Goal: Browse casually: Explore the website without a specific task or goal

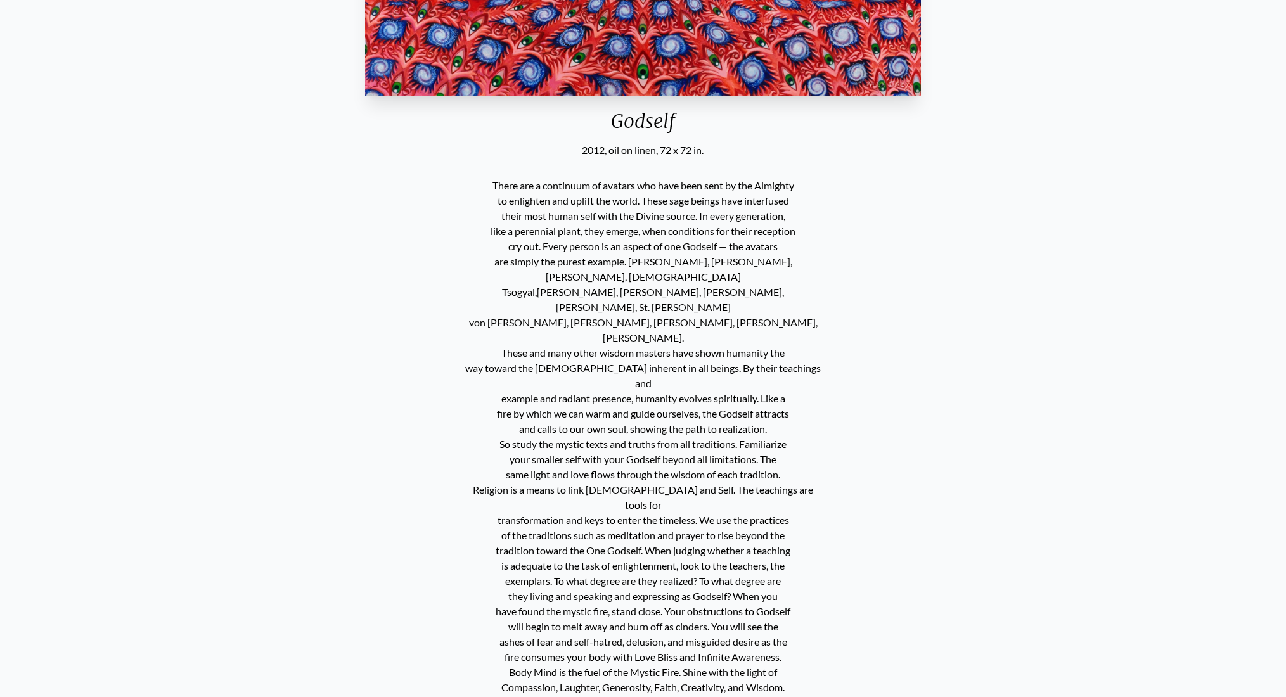
scroll to position [616, 0]
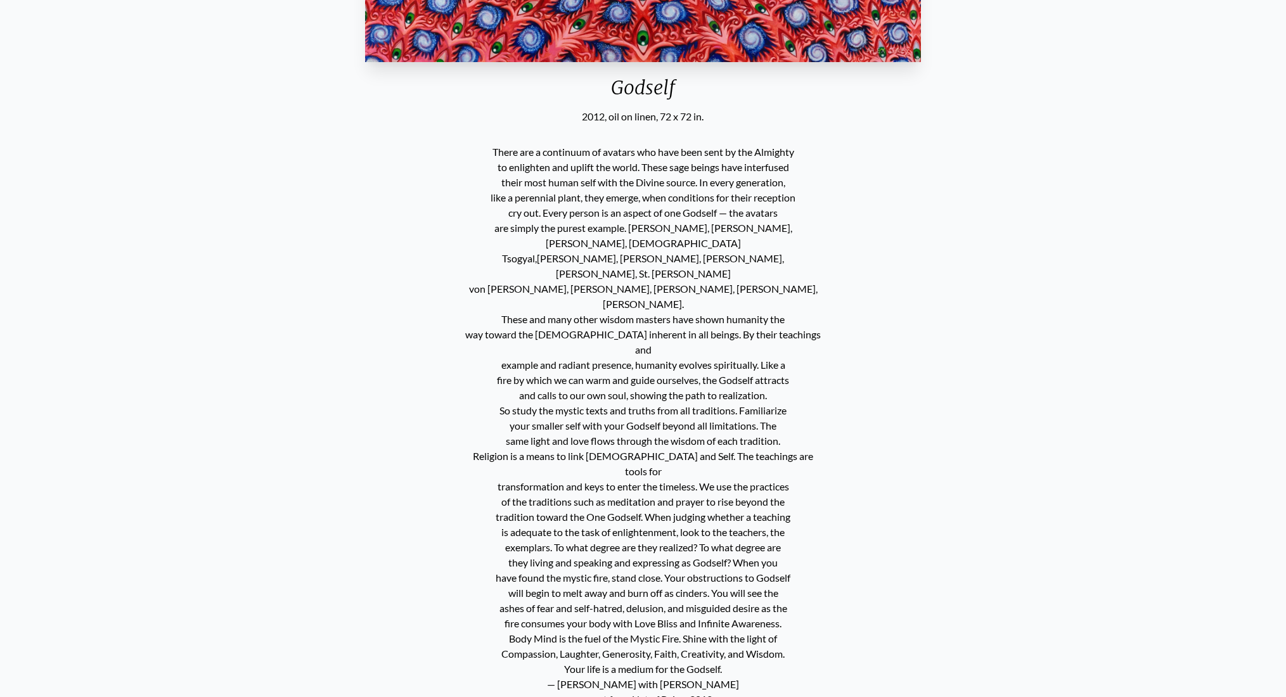
click at [602, 148] on p "There are a continuum of avatars who have been sent by the Almighty to enlighte…" at bounding box center [643, 425] width 361 height 573
click at [630, 155] on p "There are a continuum of avatars who have been sent by the Almighty to enlighte…" at bounding box center [643, 425] width 361 height 573
click at [682, 174] on p "There are a continuum of avatars who have been sent by the Almighty to enlighte…" at bounding box center [643, 425] width 361 height 573
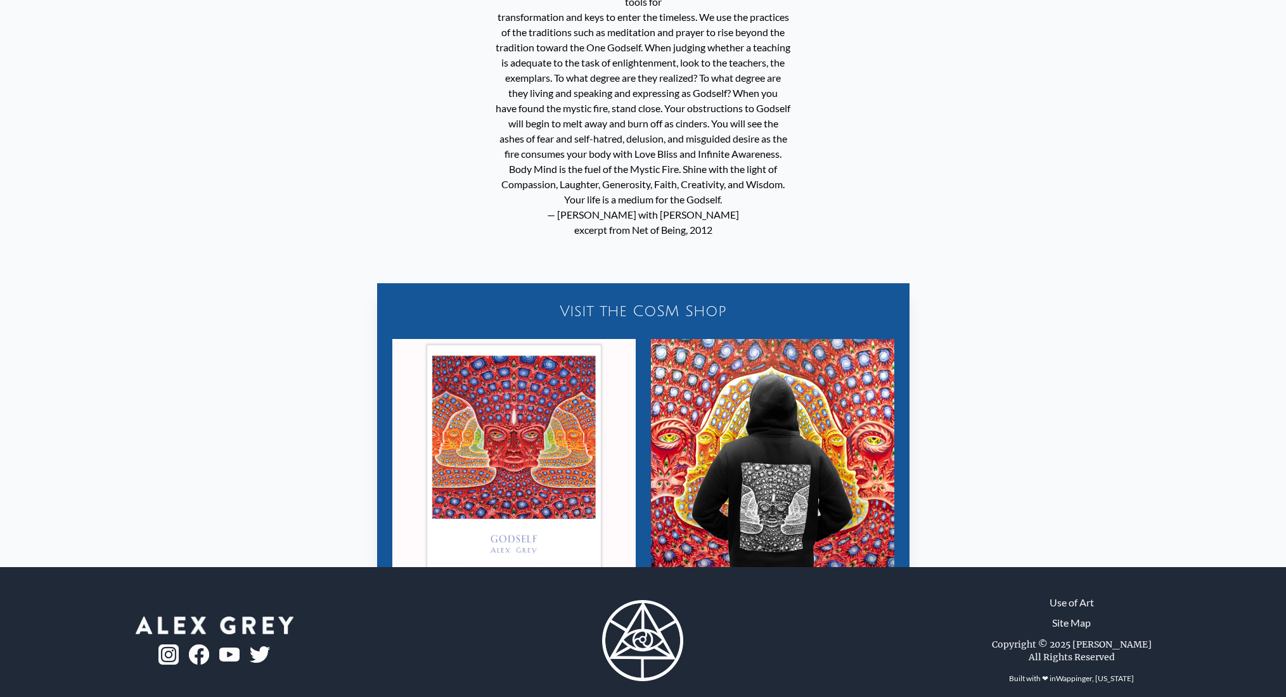
scroll to position [1103, 0]
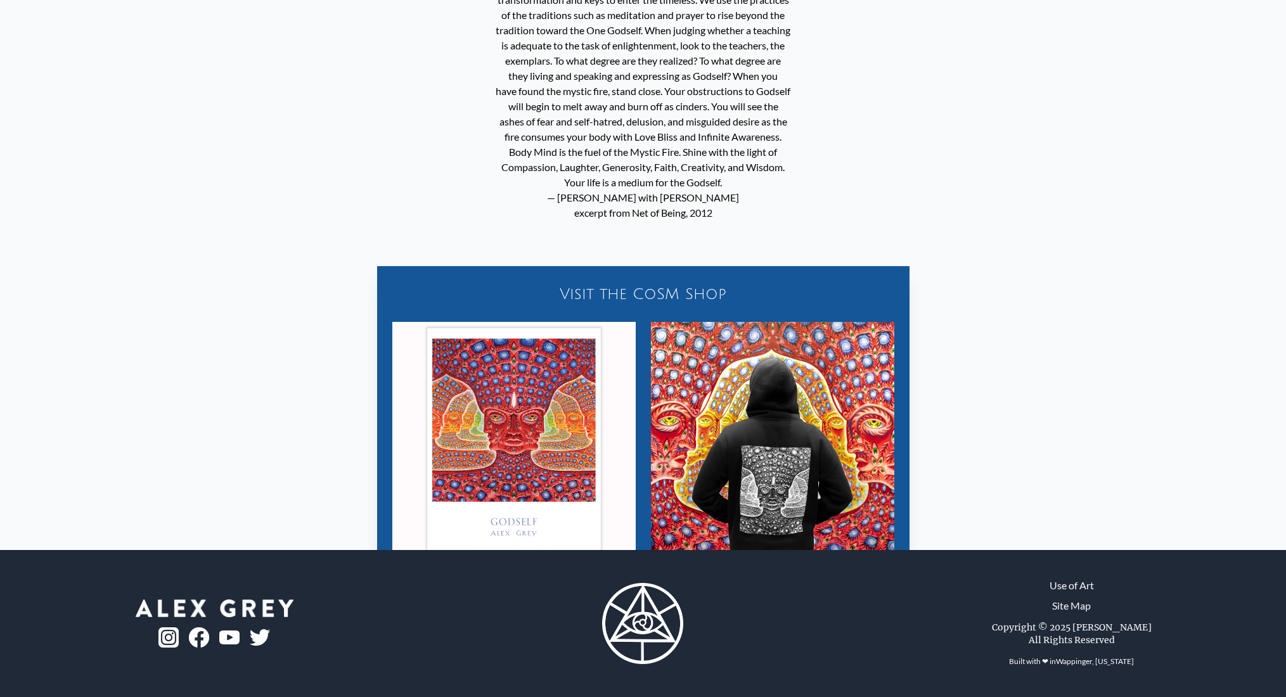
click at [700, 241] on div "Visit the CoSM Shop Godself - Poster Godself - Zip-Up Hoodie" at bounding box center [643, 428] width 1266 height 375
click at [518, 338] on img "26 / 31" at bounding box center [513, 443] width 243 height 243
click at [805, 467] on img "26 / 31" at bounding box center [772, 443] width 243 height 243
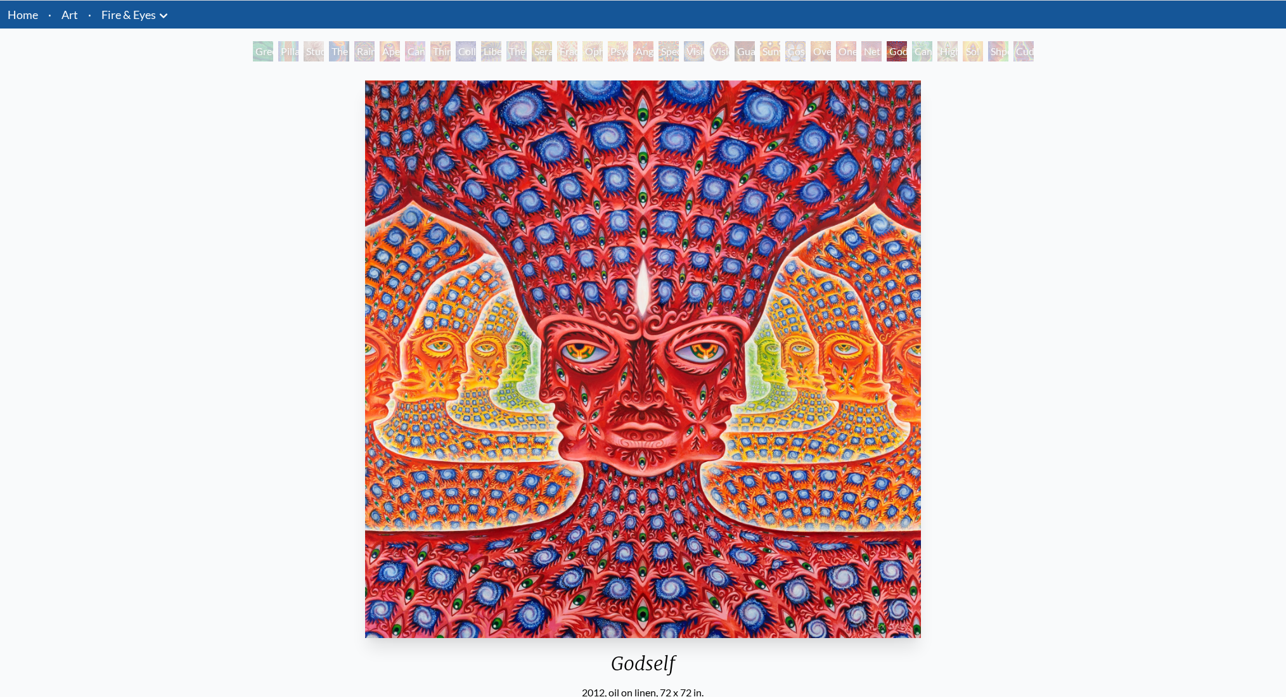
scroll to position [41, 0]
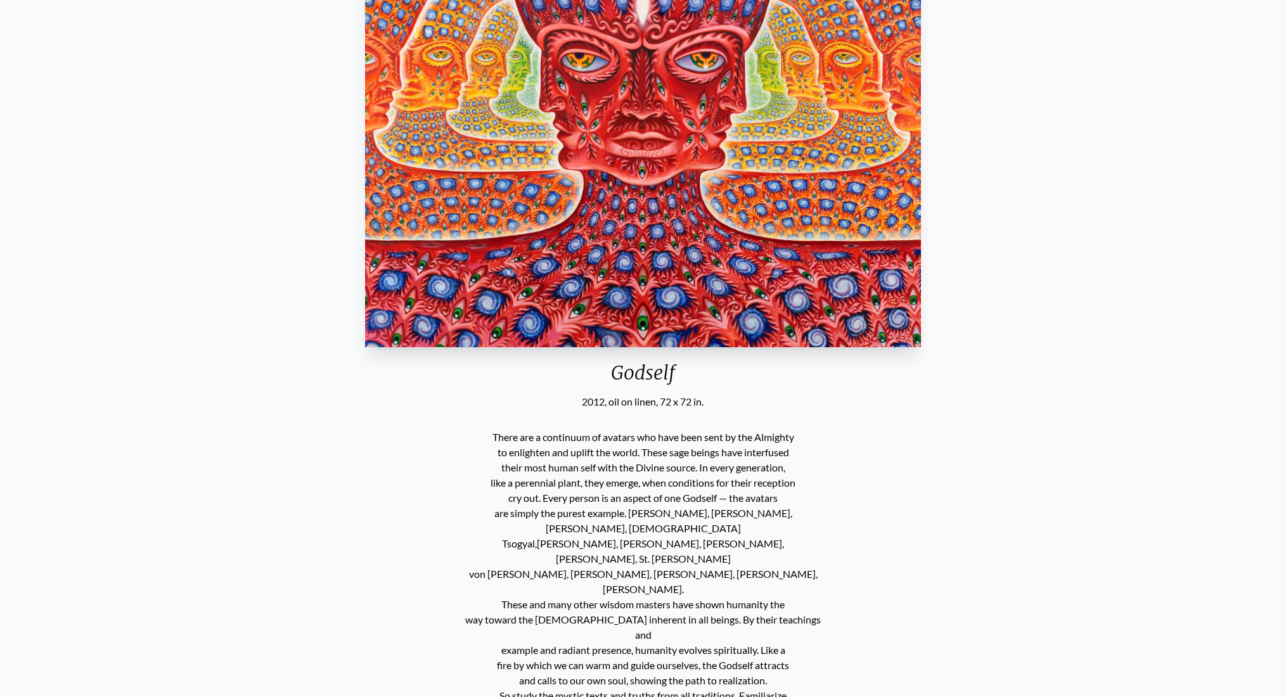
scroll to position [337, 0]
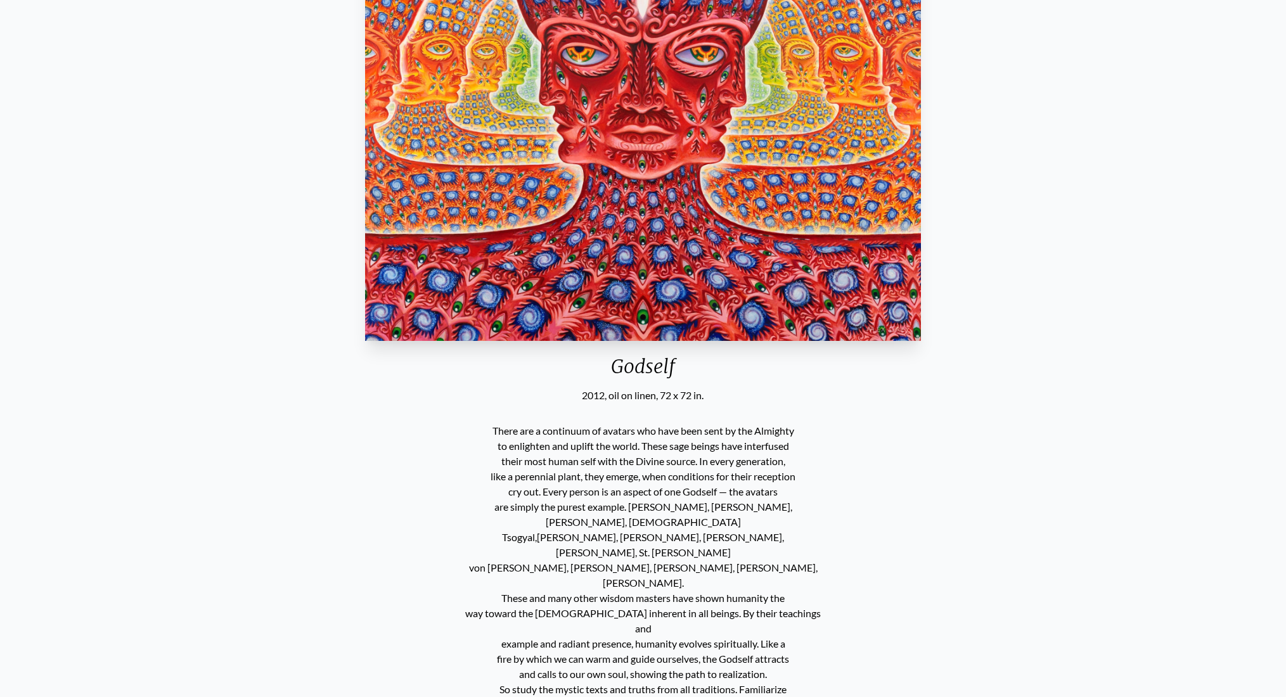
click at [548, 490] on p "There are a continuum of avatars who have been sent by the Almighty to enlighte…" at bounding box center [643, 704] width 361 height 573
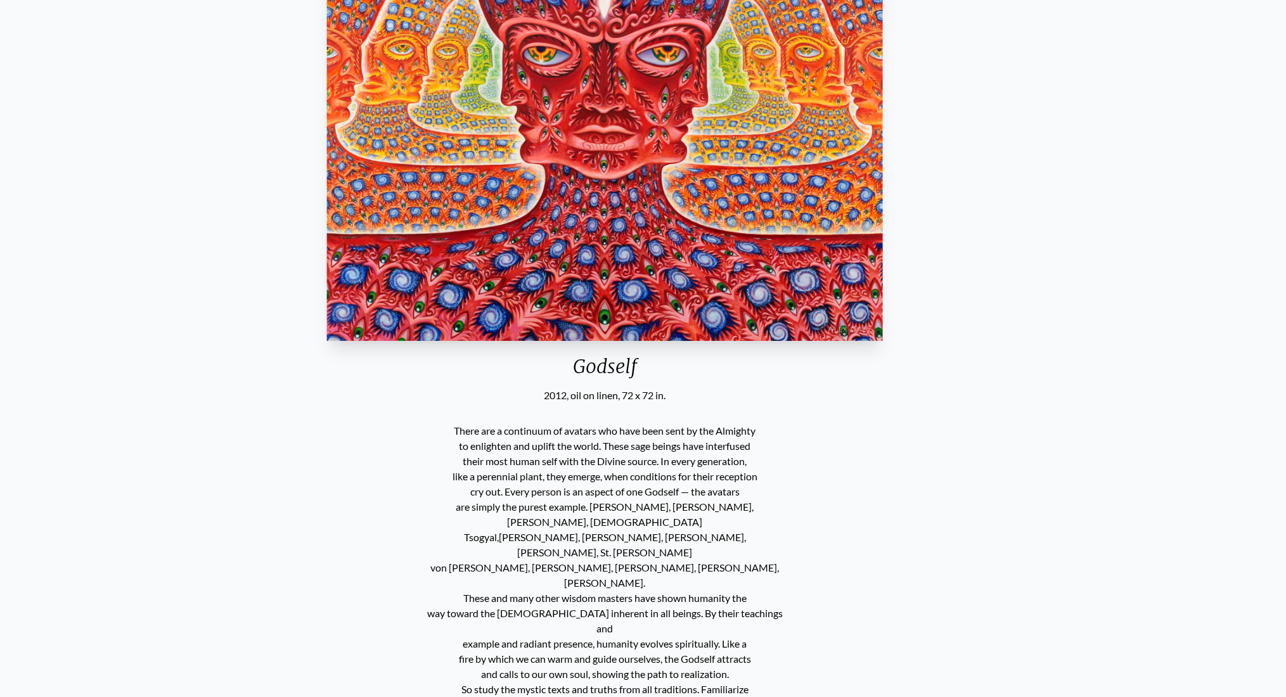
click at [510, 498] on p "There are a continuum of avatars who have been sent by the Almighty to enlighte…" at bounding box center [605, 704] width 361 height 573
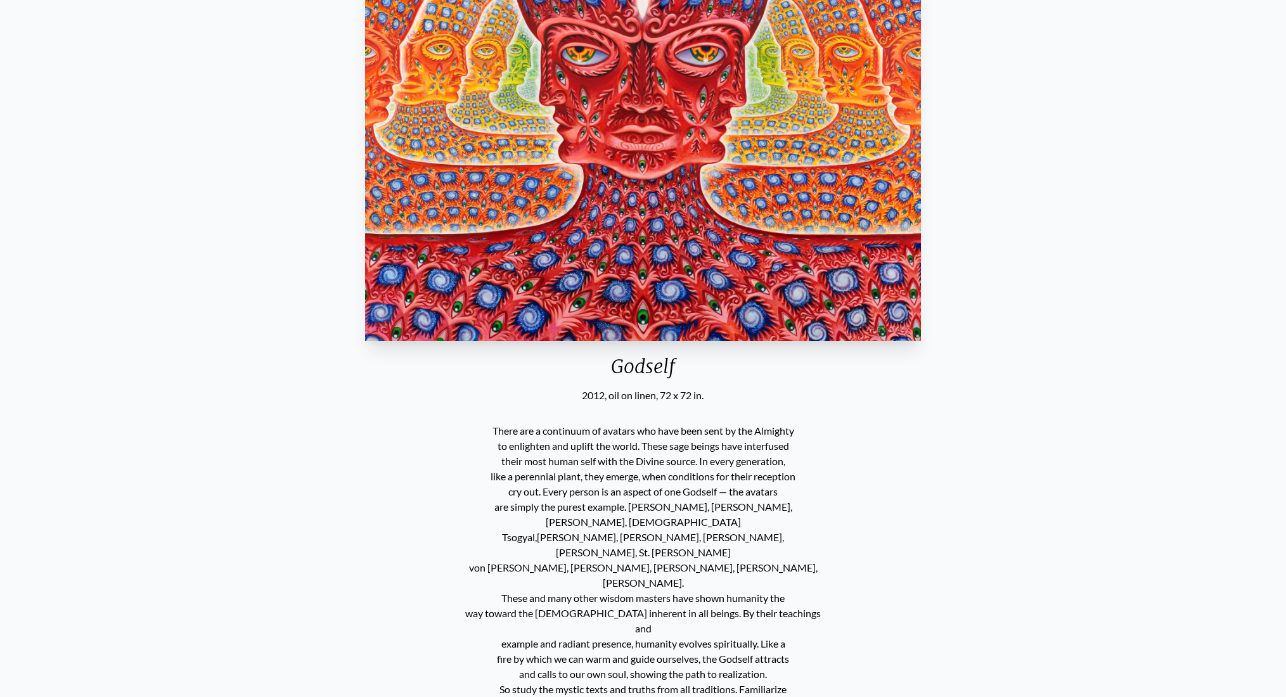
click at [540, 500] on p "There are a continuum of avatars who have been sent by the Almighty to enlighte…" at bounding box center [643, 704] width 361 height 573
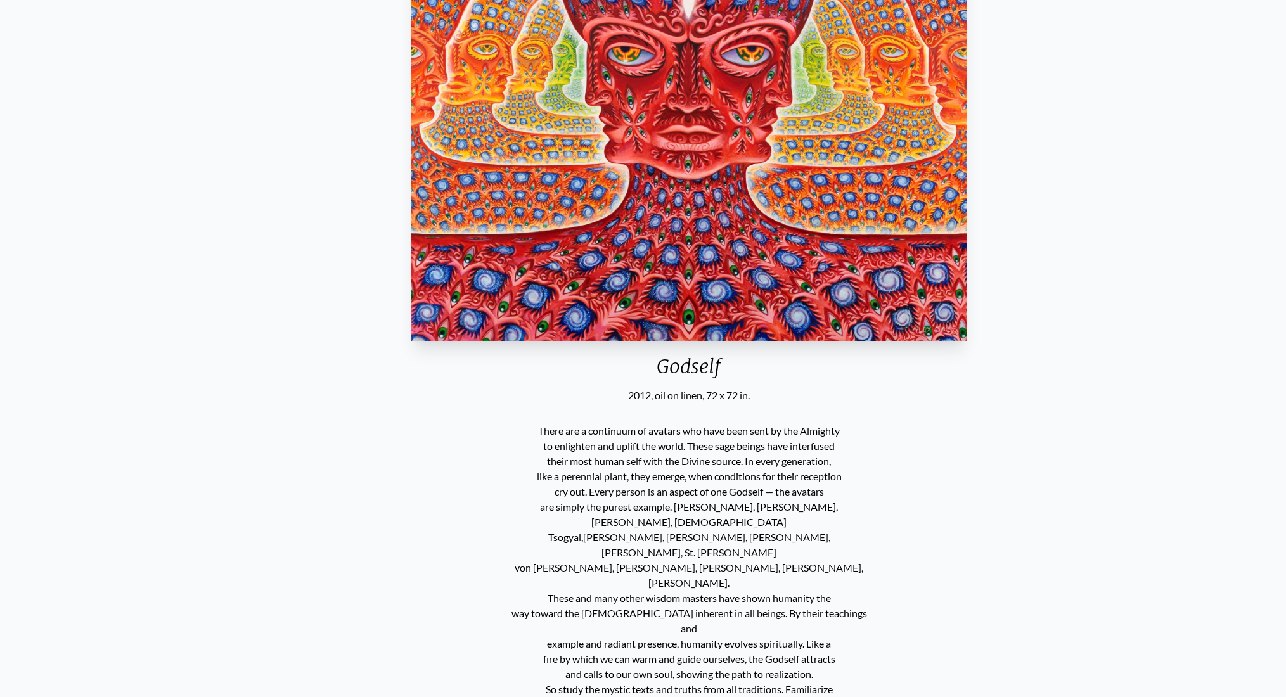
click at [568, 507] on p "There are a continuum of avatars who have been sent by the Almighty to enlighte…" at bounding box center [689, 704] width 361 height 573
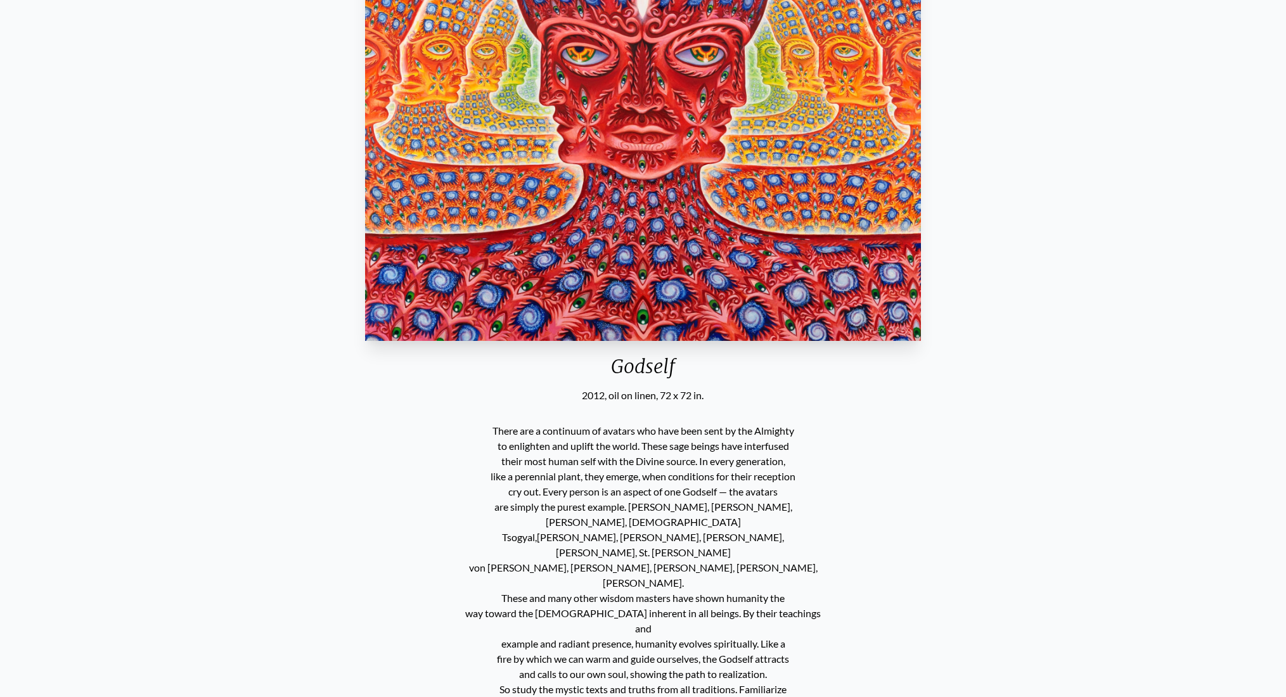
scroll to position [349, 0]
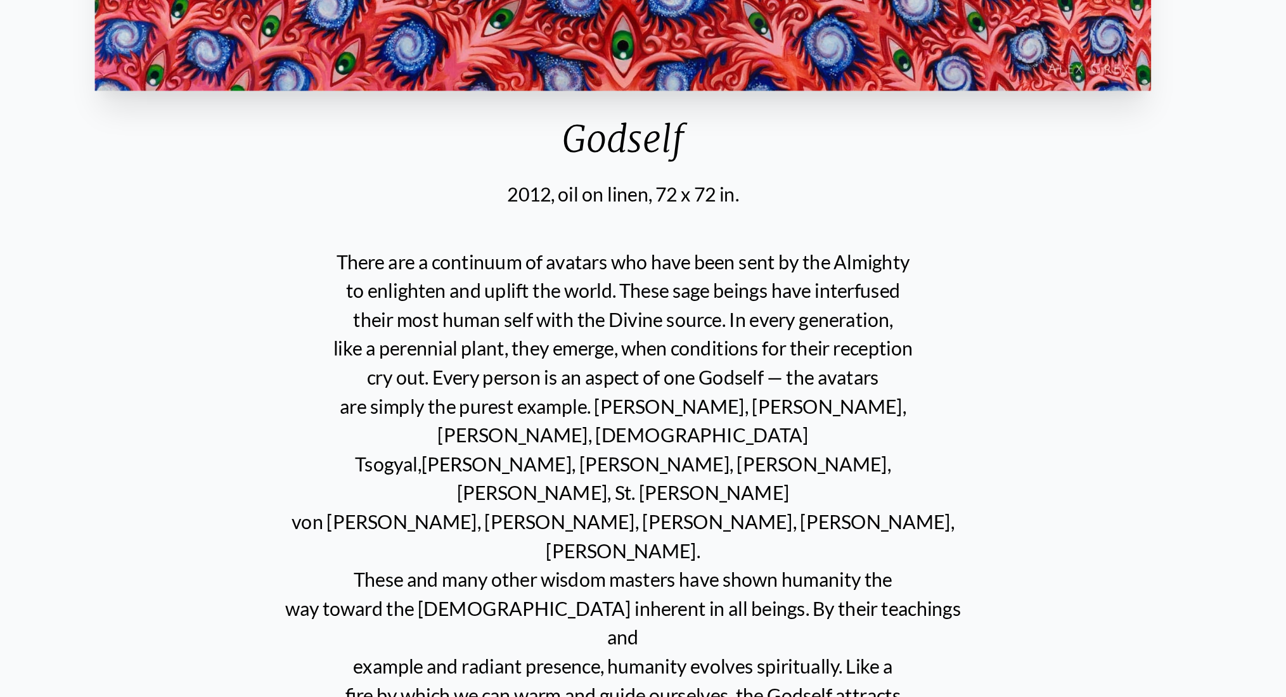
click at [606, 522] on p "There are a continuum of avatars who have been sent by the Almighty to enlighte…" at bounding box center [643, 693] width 361 height 573
click at [616, 512] on p "There are a continuum of avatars who have been sent by the Almighty to enlighte…" at bounding box center [643, 693] width 361 height 573
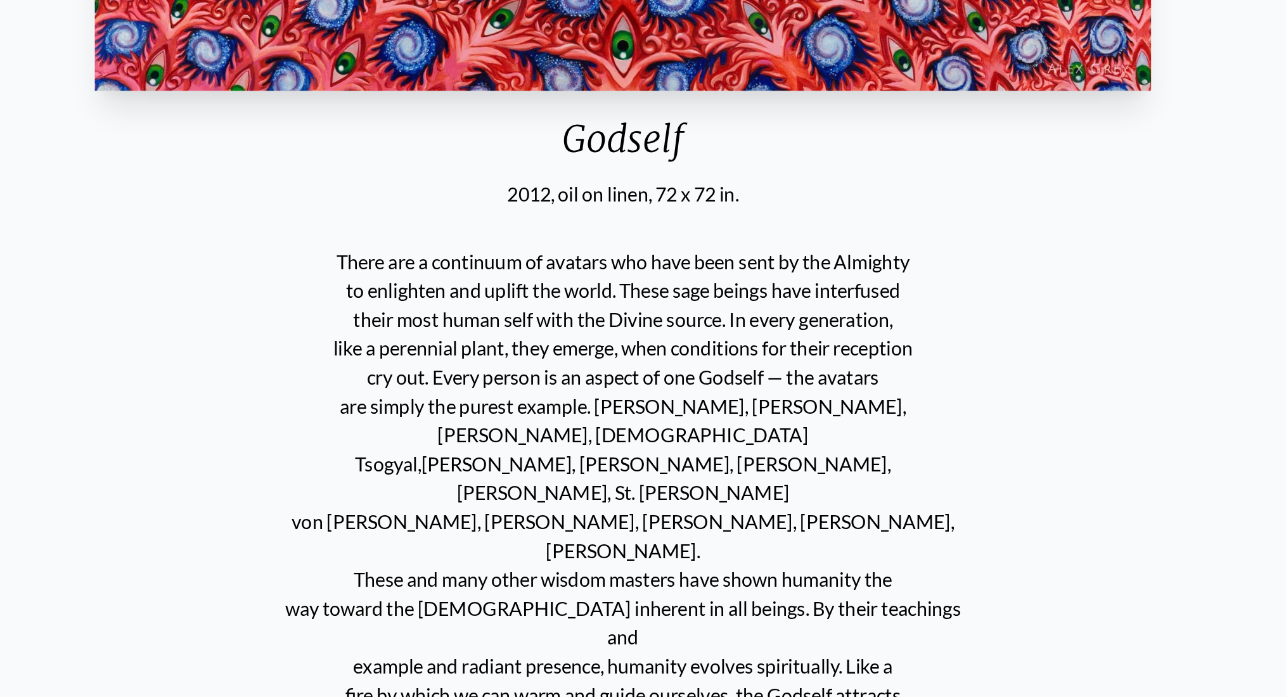
click at [630, 535] on p "There are a continuum of avatars who have been sent by the Almighty to enlighte…" at bounding box center [643, 693] width 361 height 573
click at [649, 527] on p "There are a continuum of avatars who have been sent by the Almighty to enlighte…" at bounding box center [643, 693] width 361 height 573
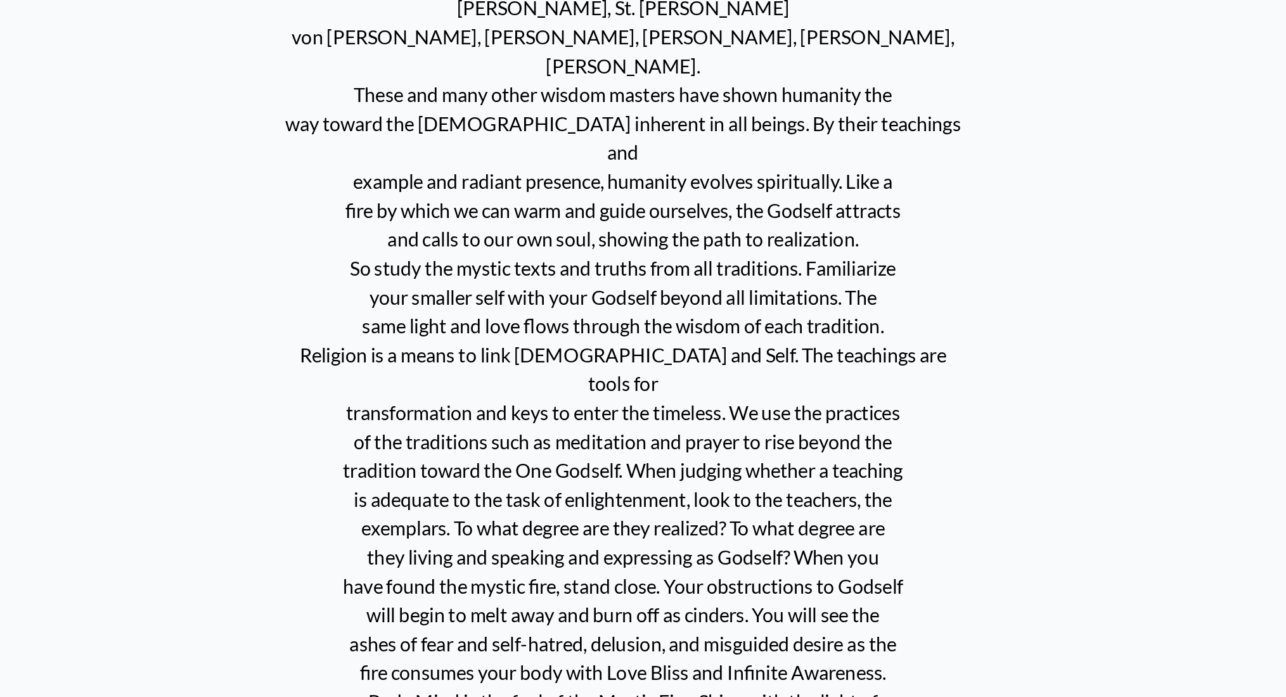
scroll to position [566, 0]
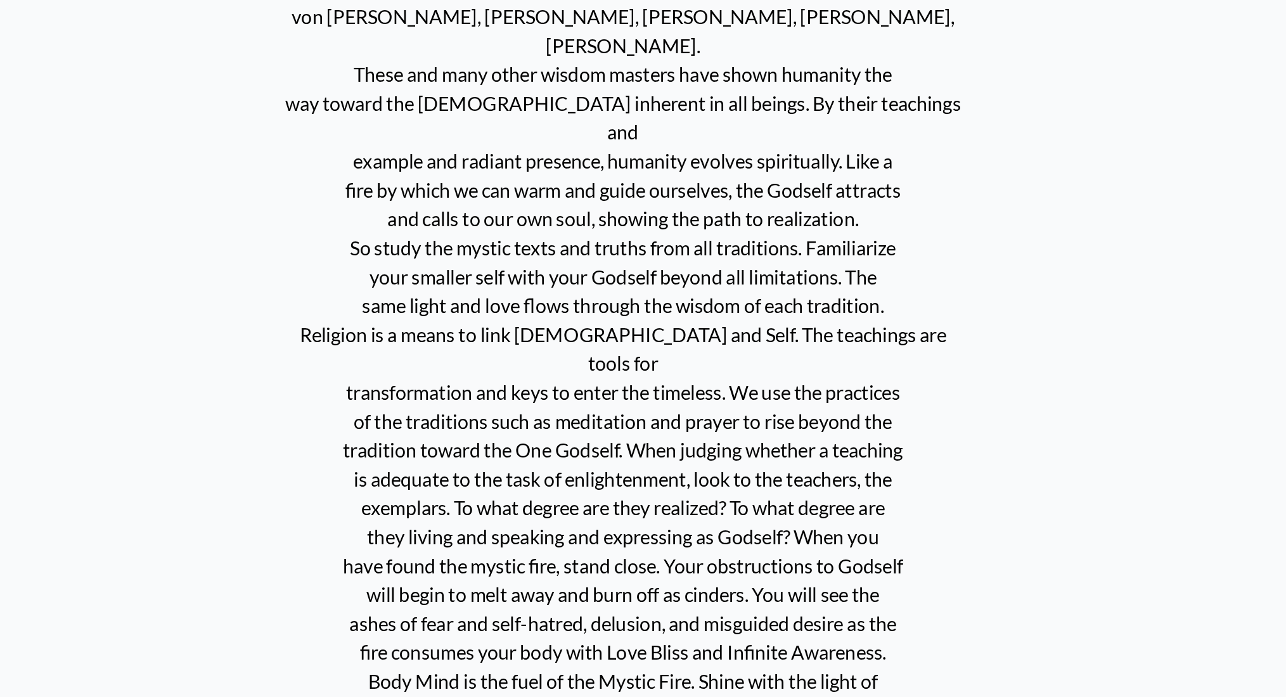
click at [558, 409] on p "There are a continuum of avatars who have been sent by the Almighty to enlighte…" at bounding box center [643, 476] width 361 height 573
click at [566, 424] on p "There are a continuum of avatars who have been sent by the Almighty to enlighte…" at bounding box center [643, 476] width 361 height 573
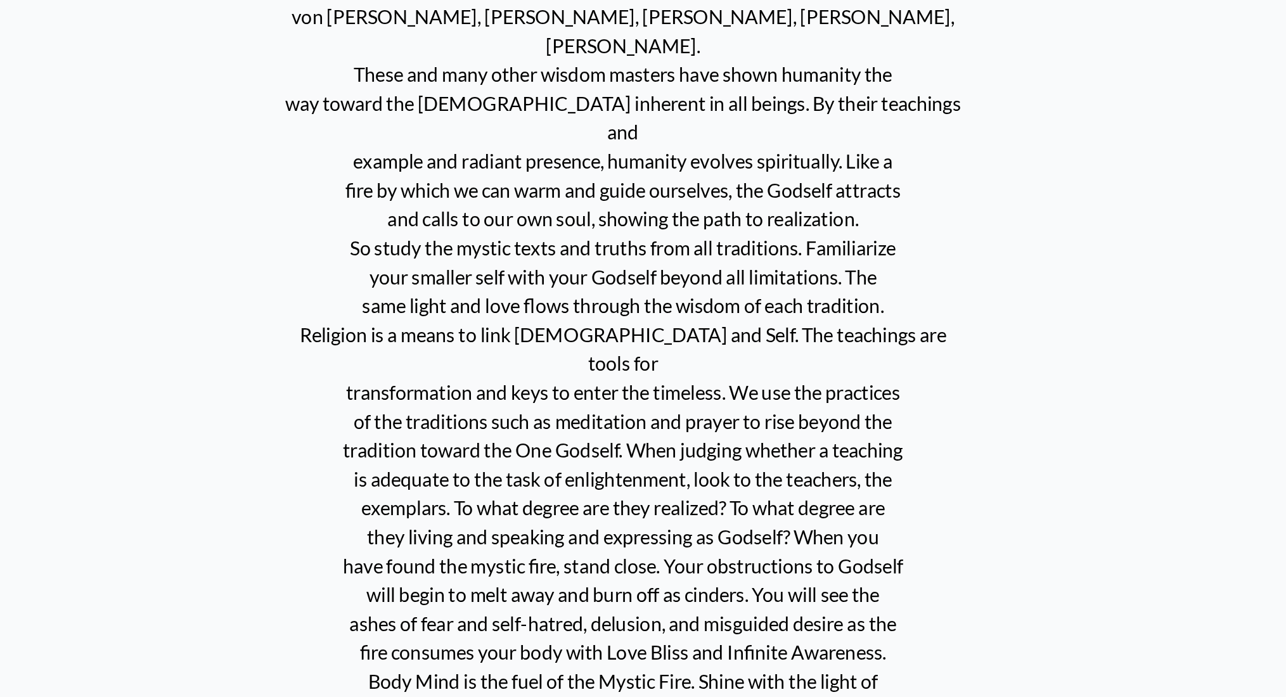
click at [566, 448] on p "There are a continuum of avatars who have been sent by the Almighty to enlighte…" at bounding box center [643, 476] width 361 height 573
click at [601, 472] on p "There are a continuum of avatars who have been sent by the Almighty to enlighte…" at bounding box center [643, 476] width 361 height 573
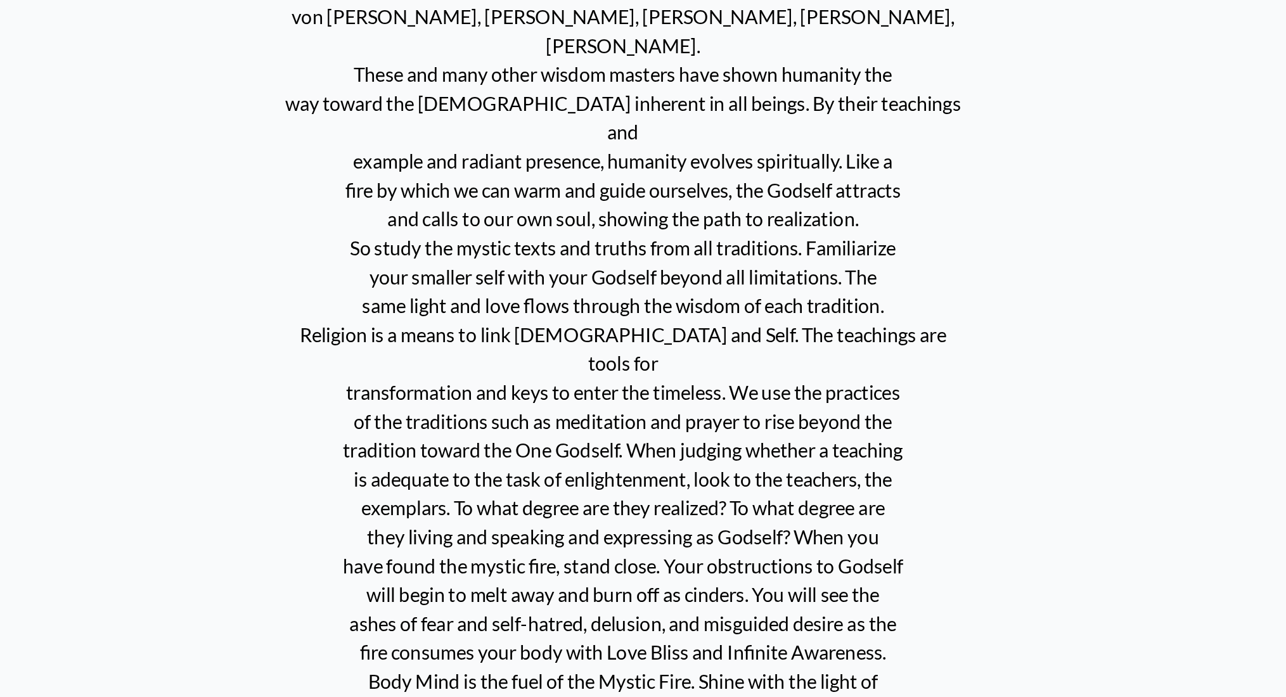
click at [643, 484] on p "There are a continuum of avatars who have been sent by the Almighty to enlighte…" at bounding box center [643, 476] width 361 height 573
click at [636, 498] on p "There are a continuum of avatars who have been sent by the Almighty to enlighte…" at bounding box center [643, 476] width 361 height 573
click at [637, 496] on p "There are a continuum of avatars who have been sent by the Almighty to enlighte…" at bounding box center [643, 476] width 361 height 573
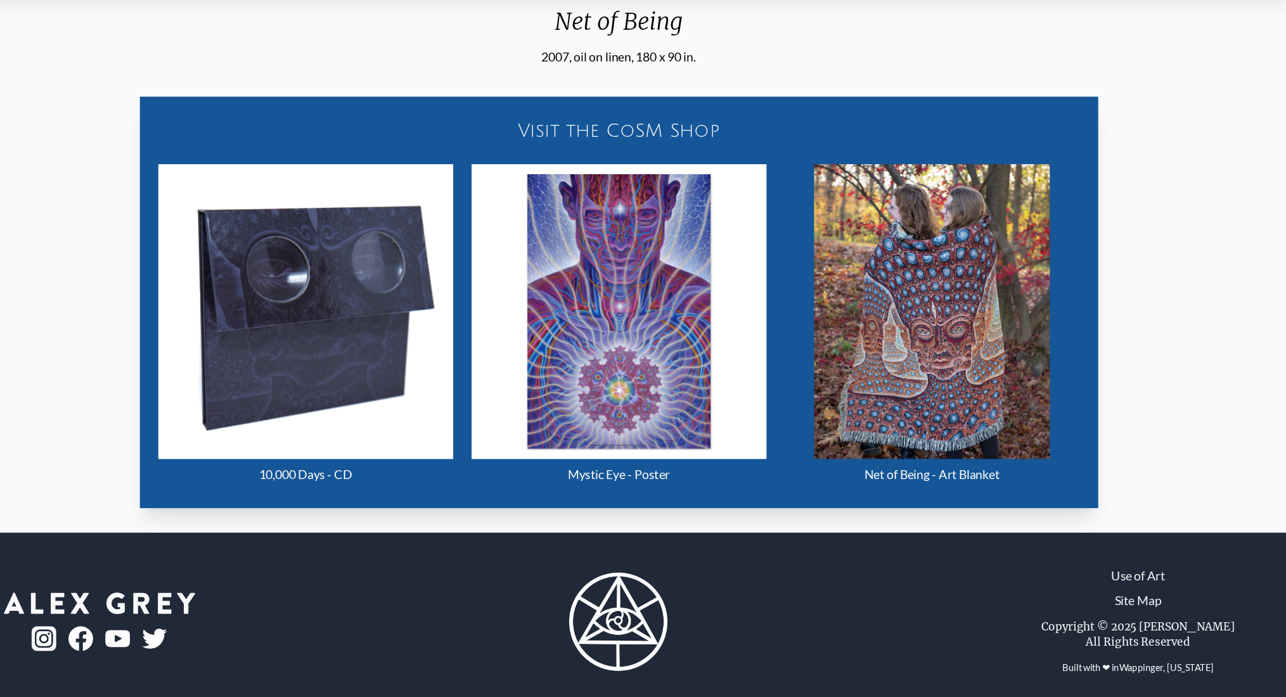
scroll to position [564, 0]
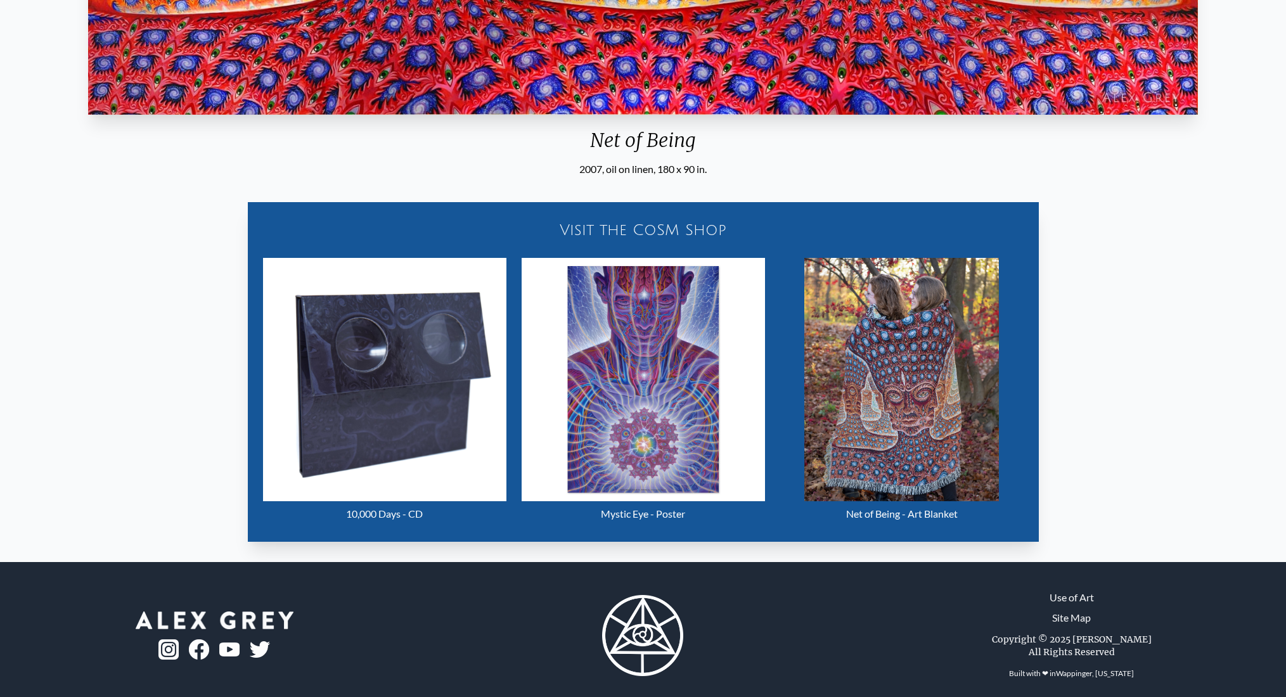
click at [409, 424] on img "25 / 31" at bounding box center [384, 379] width 243 height 243
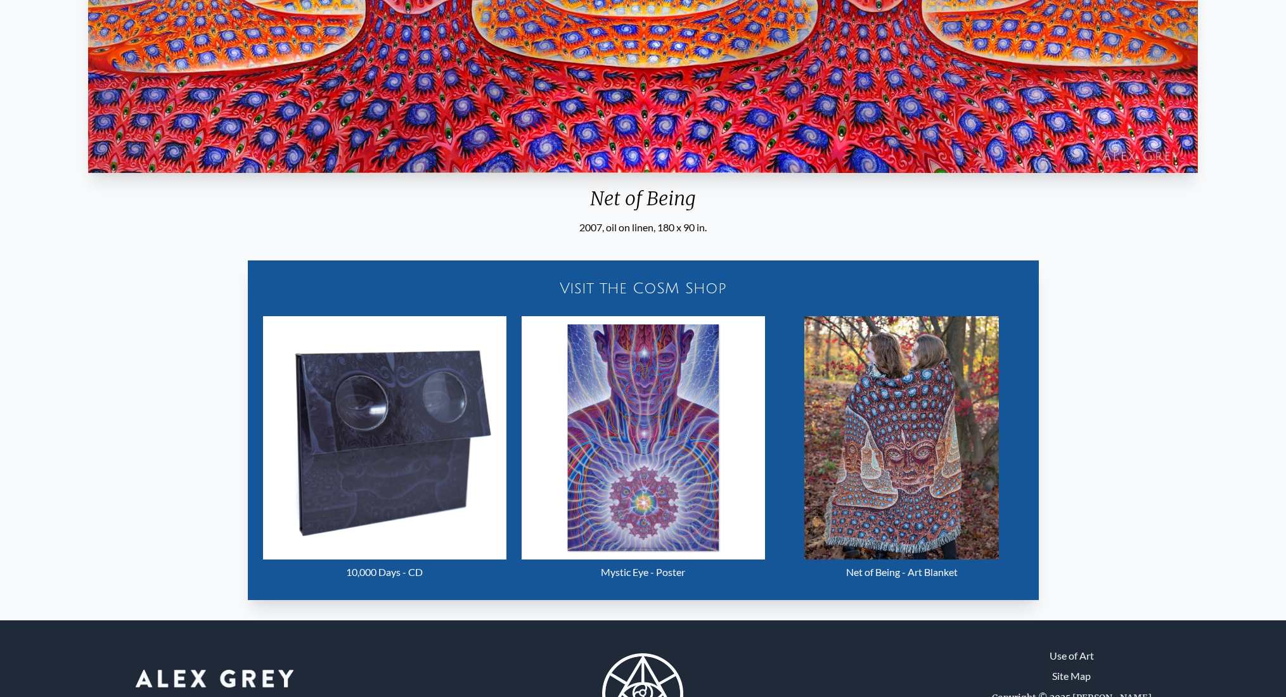
scroll to position [517, 0]
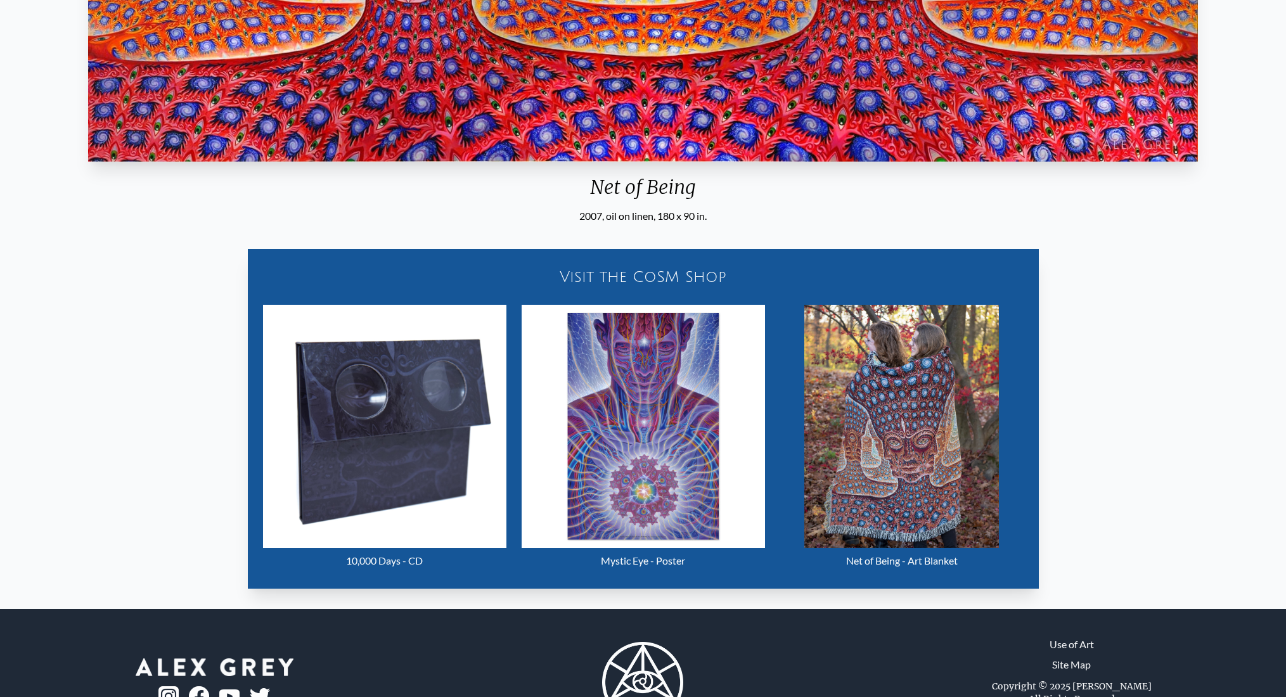
click at [950, 357] on img "25 / 31" at bounding box center [902, 426] width 195 height 243
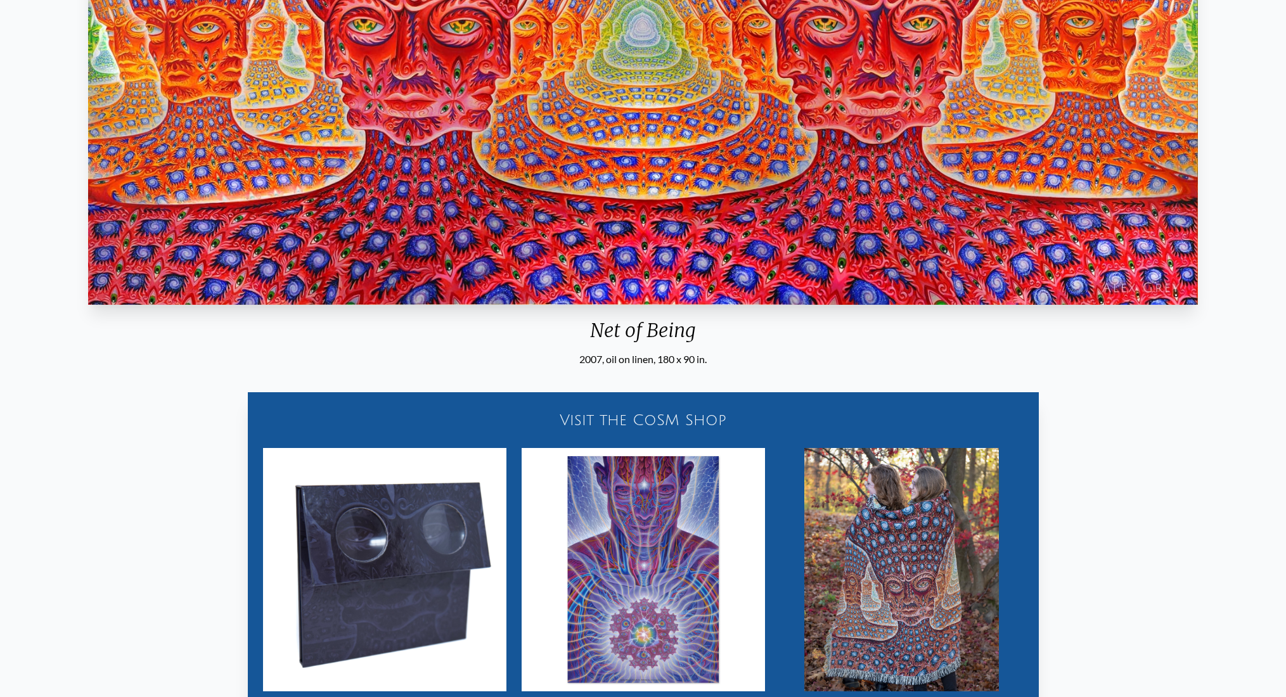
scroll to position [576, 0]
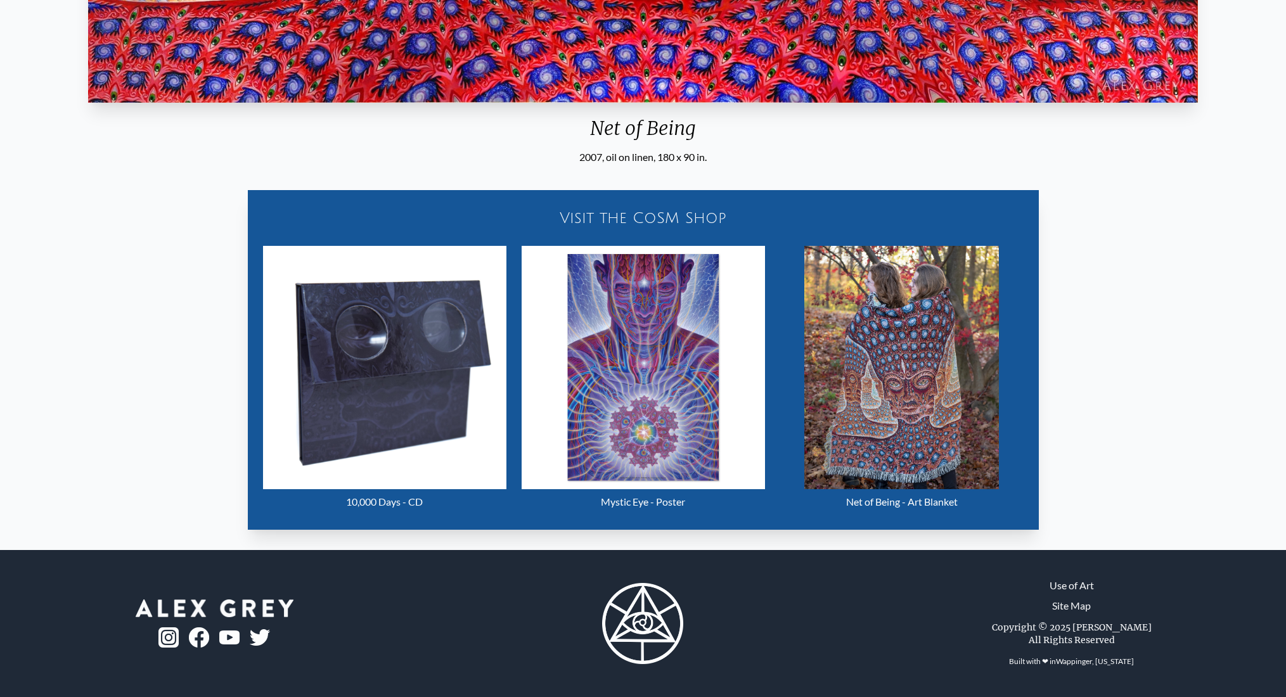
click at [592, 134] on div "Net of Being" at bounding box center [643, 133] width 1120 height 33
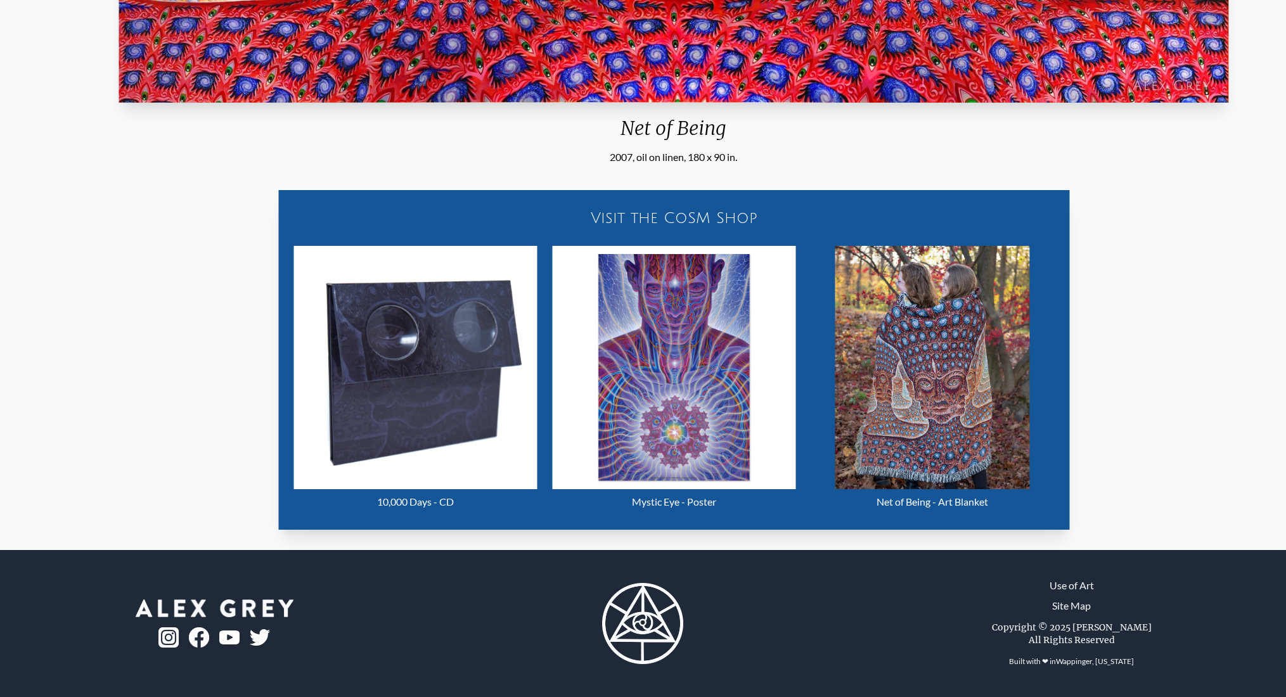
click at [623, 139] on div "Net of Being" at bounding box center [673, 133] width 1120 height 33
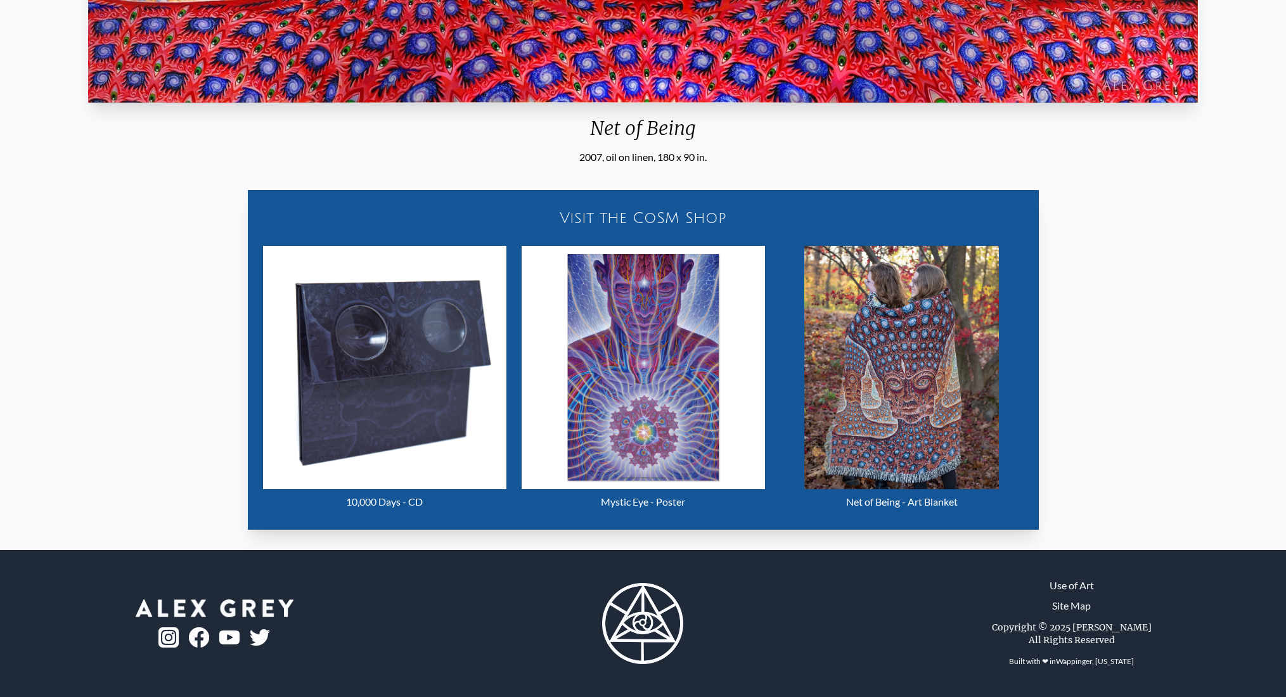
click at [614, 157] on div "2007, oil on linen, 180 x 90 in." at bounding box center [643, 157] width 1120 height 15
click at [631, 157] on div "2007, oil on linen, 180 x 90 in." at bounding box center [643, 157] width 1120 height 15
